Goal: Use online tool/utility

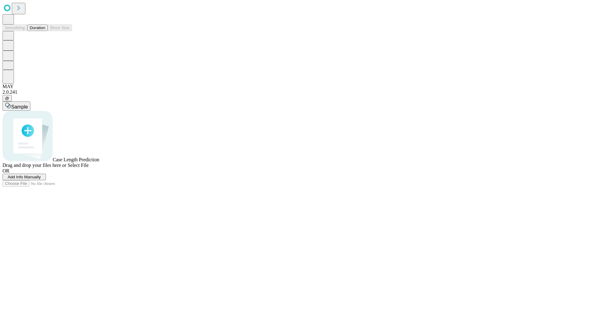
click at [89, 168] on span "Select File" at bounding box center [78, 164] width 21 height 5
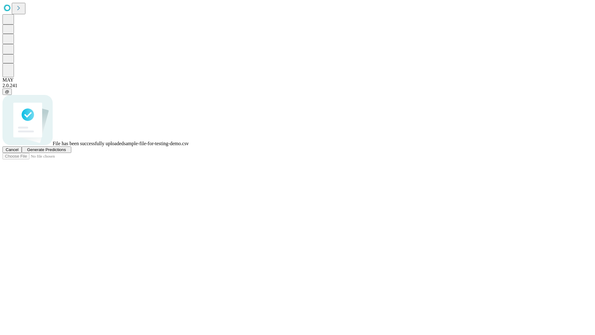
click at [66, 152] on span "Generate Predictions" at bounding box center [46, 149] width 39 height 5
